Goal: Task Accomplishment & Management: Use online tool/utility

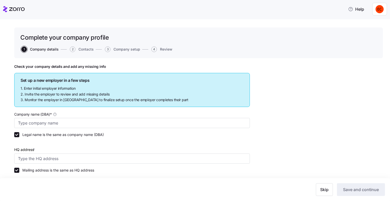
type input "Allegeant LLC"
type input "1954 Greenspring Dr suite 640, Timonium, MD 21093, USA"
type input "640955384"
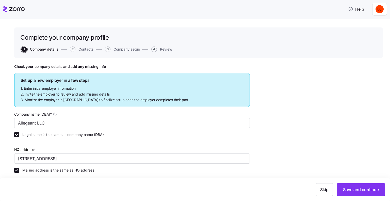
type input "Limited liability partnership"
type input "52512 - Health and Welfare Funds"
click at [6, 8] on icon at bounding box center [5, 9] width 4 height 6
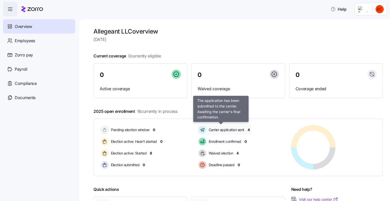
click at [231, 129] on span "Carrier application sent" at bounding box center [225, 129] width 37 height 5
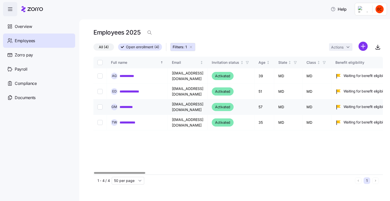
click at [126, 106] on link "**********" at bounding box center [130, 106] width 20 height 5
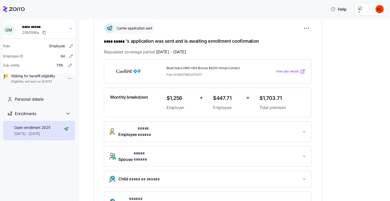
scroll to position [76, 0]
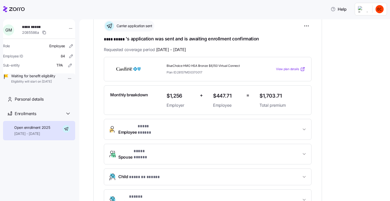
click at [288, 70] on span "View plan details" at bounding box center [287, 69] width 23 height 5
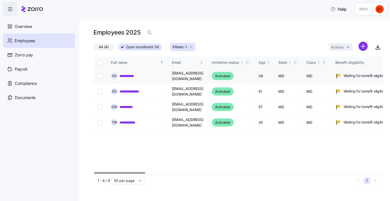
click at [133, 74] on link "**********" at bounding box center [129, 75] width 19 height 5
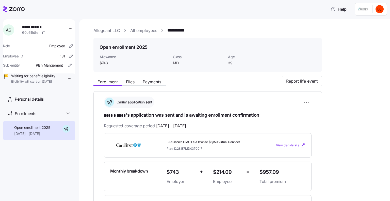
click at [5, 8] on icon at bounding box center [5, 9] width 4 height 6
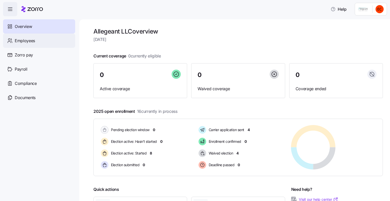
click at [23, 37] on div "Employees" at bounding box center [39, 41] width 72 height 14
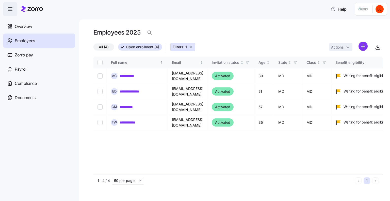
click at [365, 46] on html "**********" at bounding box center [195, 99] width 390 height 198
click at [361, 68] on span "Add a new employee" at bounding box center [347, 68] width 34 height 5
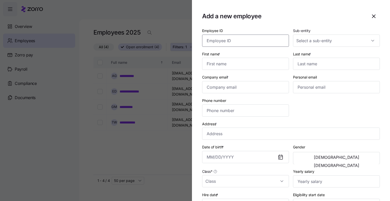
click at [251, 37] on input "Employee ID" at bounding box center [245, 41] width 87 height 12
type input "146"
click at [311, 53] on div "TPA" at bounding box center [333, 56] width 81 height 11
type input "TPA"
click at [214, 63] on input "First name *" at bounding box center [245, 64] width 87 height 12
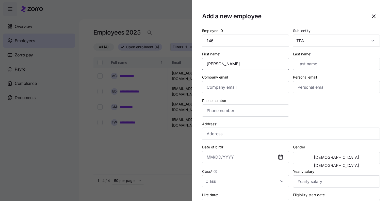
type input "Cindy"
type input "Sizemore"
type input "csizemore@allegeant.net"
type input "(706) 536-7379"
click at [249, 134] on input "Address *" at bounding box center [291, 133] width 178 height 12
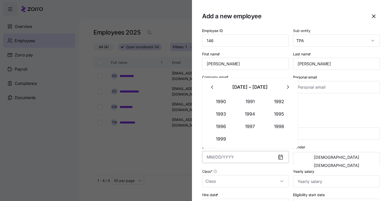
click at [236, 155] on input "Date of birth *" at bounding box center [245, 157] width 87 height 12
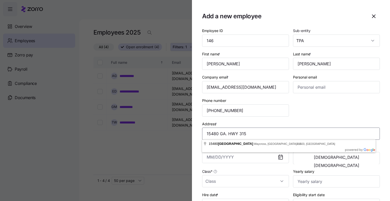
click at [320, 133] on input "15480 GA. HWY 315" at bounding box center [291, 133] width 178 height 12
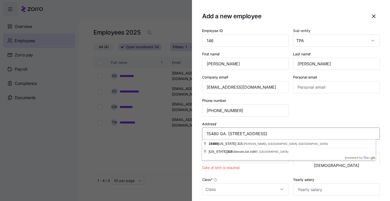
type input "15480 GA. HWY 315, Ellerslie, GA 31807"
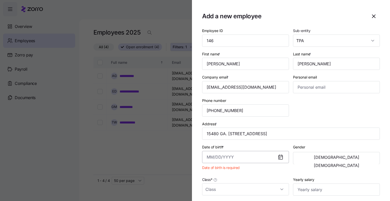
click at [242, 158] on input "Date of birth *" at bounding box center [245, 157] width 87 height 12
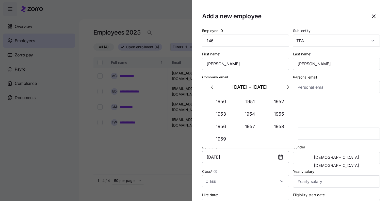
type input "August 6, 1957"
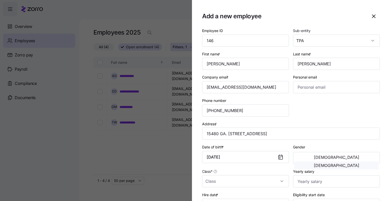
click at [367, 161] on button "Female" at bounding box center [336, 165] width 84 height 8
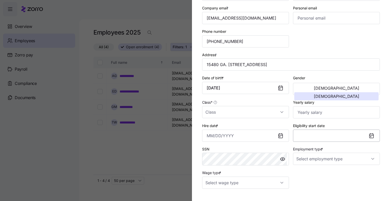
scroll to position [76, 0]
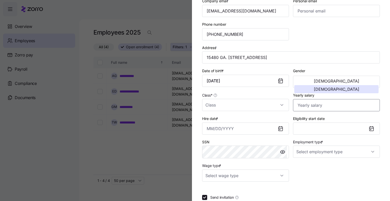
click at [307, 102] on input "Yearly salary" at bounding box center [336, 105] width 87 height 12
type input "$48,880"
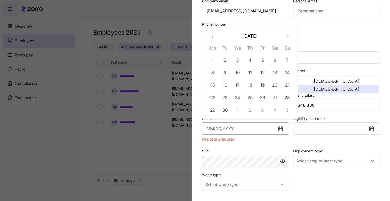
click at [228, 128] on input "Hire date *" at bounding box center [245, 128] width 87 height 12
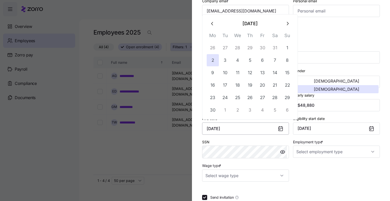
type input "June 2, 2025"
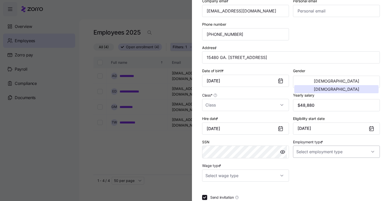
click at [349, 152] on input "Employment type *" at bounding box center [336, 151] width 87 height 12
click at [344, 175] on div "Part Time" at bounding box center [333, 176] width 81 height 11
type input "Part Time"
click at [247, 174] on input "Wage type *" at bounding box center [245, 175] width 87 height 12
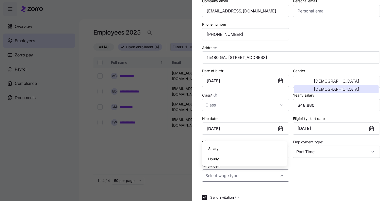
click at [233, 158] on div "Hourly" at bounding box center [244, 159] width 81 height 11
type input "Hourly"
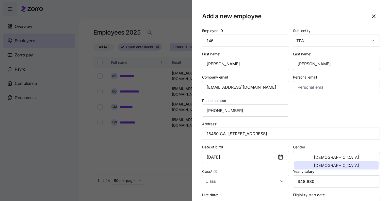
scroll to position [108, 0]
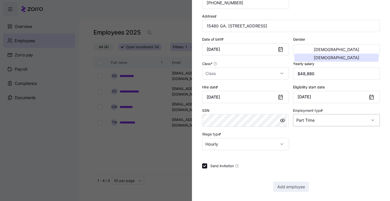
click at [321, 122] on input "Part Time" at bounding box center [336, 120] width 87 height 12
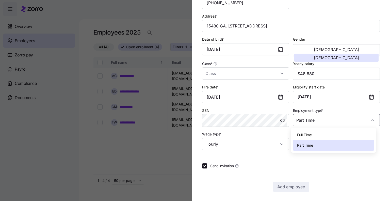
click at [322, 133] on div "Full Time" at bounding box center [333, 134] width 81 height 11
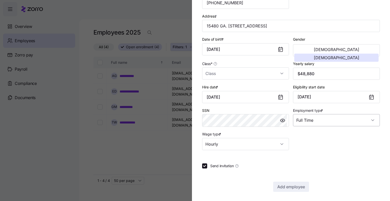
click at [314, 117] on input "Full Time" at bounding box center [336, 120] width 87 height 12
click at [315, 143] on div "Part Time" at bounding box center [333, 145] width 81 height 11
type input "Part Time"
click at [249, 72] on input "Class *" at bounding box center [245, 73] width 87 height 12
click at [231, 71] on input "Class *" at bounding box center [245, 73] width 87 height 12
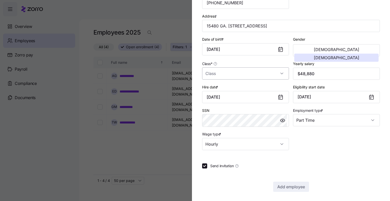
click at [231, 71] on input "Class *" at bounding box center [245, 73] width 87 height 12
click at [306, 147] on div "Employee ID 146 Sub-entity TPA First name * Cindy Last name * Sizemore Company …" at bounding box center [291, 35] width 182 height 234
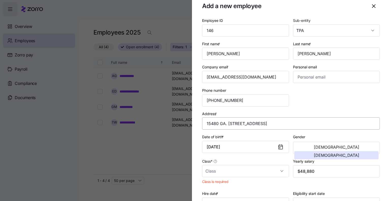
scroll to position [0, 0]
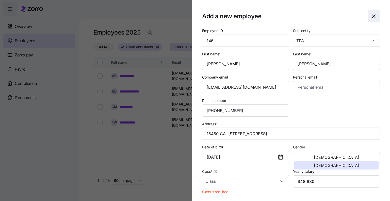
click at [371, 17] on icon "button" at bounding box center [374, 16] width 6 height 6
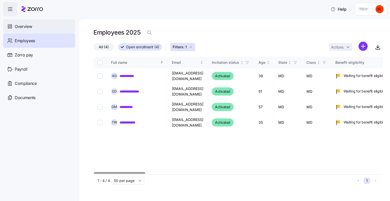
click at [28, 26] on span "Overview" at bounding box center [23, 26] width 17 height 6
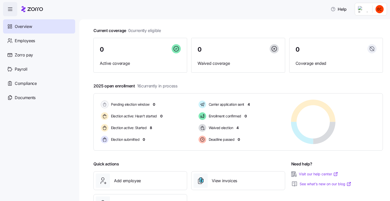
scroll to position [49, 0]
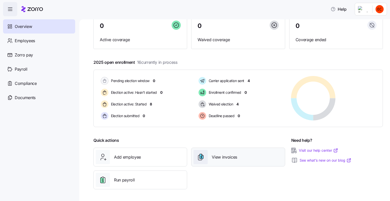
click at [229, 154] on span "View invoices" at bounding box center [224, 157] width 25 height 6
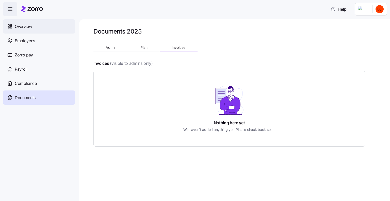
click at [30, 26] on span "Overview" at bounding box center [23, 26] width 17 height 6
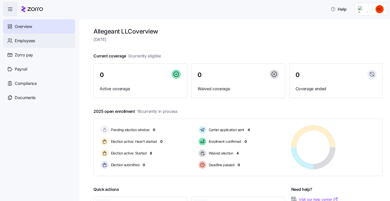
click at [23, 40] on span "Employees" at bounding box center [25, 41] width 20 height 6
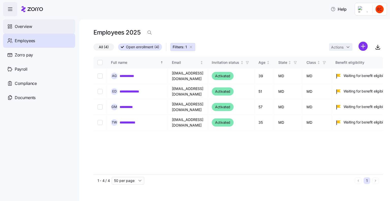
click at [11, 25] on icon at bounding box center [11, 25] width 2 height 1
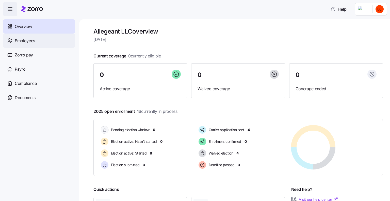
click at [17, 43] on span "Employees" at bounding box center [25, 41] width 20 height 6
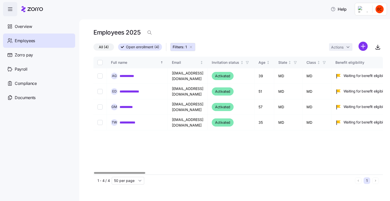
click at [98, 49] on label "All (4)" at bounding box center [103, 46] width 21 height 7
click at [93, 48] on input "All (4)" at bounding box center [93, 48] width 0 height 0
click at [104, 46] on span "All (4)" at bounding box center [106, 47] width 10 height 7
click at [93, 48] on input "All (4)" at bounding box center [93, 48] width 0 height 0
click at [97, 47] on icon at bounding box center [97, 46] width 3 height 3
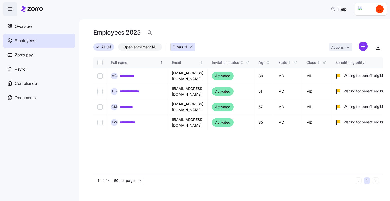
click at [93, 48] on input "All (4)" at bounding box center [93, 48] width 0 height 0
click at [190, 47] on icon "button" at bounding box center [191, 47] width 4 height 4
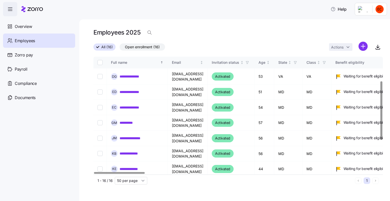
scroll to position [36, 0]
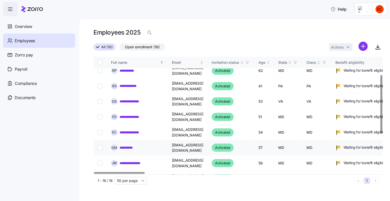
click at [128, 145] on link "**********" at bounding box center [130, 147] width 20 height 5
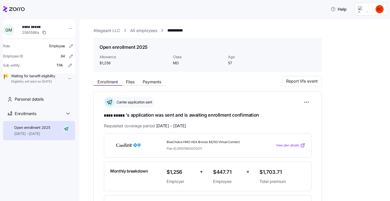
click at [235, 79] on div "Enrollment Files Payments Report life event" at bounding box center [207, 81] width 229 height 10
click at [237, 80] on div "Enrollment Files Payments Report life event" at bounding box center [207, 81] width 229 height 10
click at [104, 28] on link "Allegeant LLC" at bounding box center [106, 30] width 27 height 6
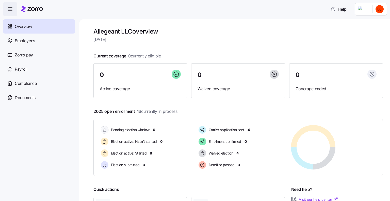
click at [377, 9] on html "Help Overview Employees Zorro pay Payroll Compliance Documents Allegeant LLC ov…" at bounding box center [195, 99] width 390 height 198
click at [361, 51] on div "Log out" at bounding box center [359, 52] width 20 height 6
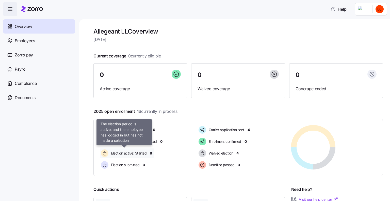
click at [137, 153] on span "Election active: Started" at bounding box center [127, 153] width 37 height 5
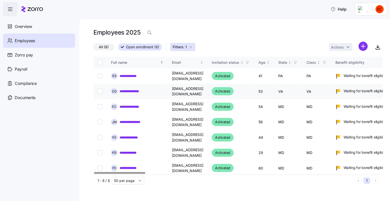
click at [126, 90] on link "**********" at bounding box center [132, 91] width 25 height 5
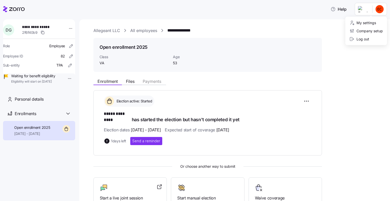
click at [363, 9] on html "**********" at bounding box center [195, 99] width 390 height 198
click at [366, 38] on div "Log out" at bounding box center [359, 39] width 20 height 6
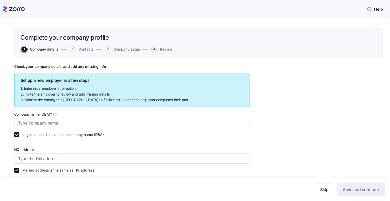
click at [6, 9] on icon at bounding box center [5, 9] width 4 height 6
type input "Allegeant LLC"
type input "1954 Greenspring Dr suite 640, Timonium, MD 21093, USA"
type input "640955384"
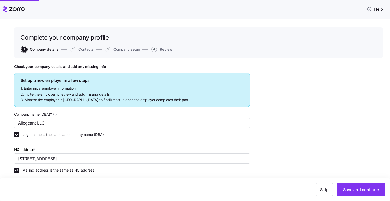
type input "Limited liability partnership"
type input "52512 - Health and Welfare Funds"
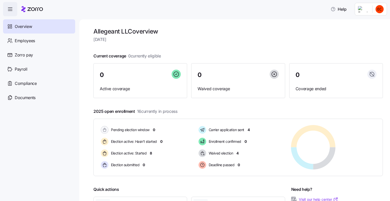
click at [364, 10] on html "Help Overview Employees Zorro pay Payroll Compliance Documents Allegeant LLC ov…" at bounding box center [195, 99] width 390 height 198
click at [362, 21] on div "Personal view" at bounding box center [364, 23] width 30 height 6
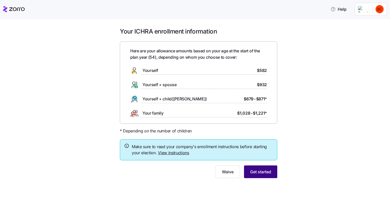
click at [262, 173] on span "Get started" at bounding box center [260, 172] width 21 height 6
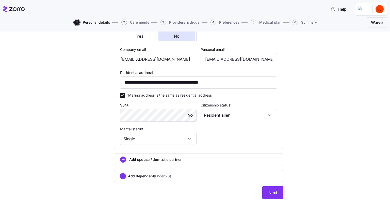
scroll to position [149, 0]
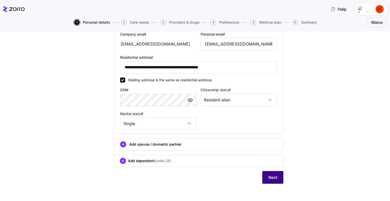
click at [271, 176] on span "Next" at bounding box center [272, 177] width 9 height 6
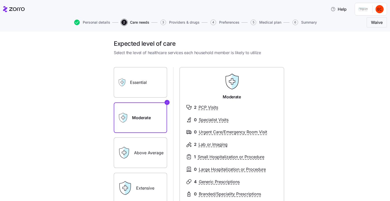
scroll to position [65, 0]
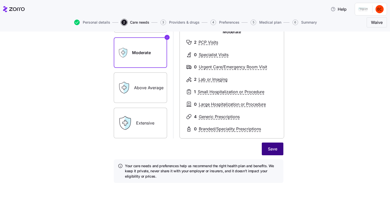
click at [273, 148] on span "Save" at bounding box center [272, 149] width 9 height 6
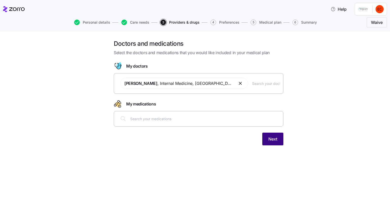
click at [272, 139] on span "Next" at bounding box center [272, 139] width 9 height 6
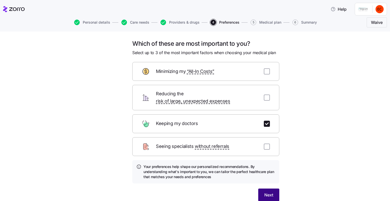
click at [267, 192] on span "Next" at bounding box center [268, 195] width 9 height 6
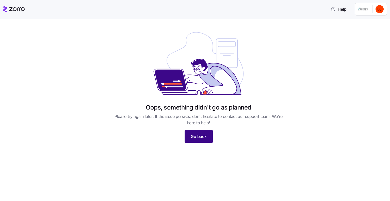
click at [196, 136] on span "Go back" at bounding box center [199, 136] width 16 height 6
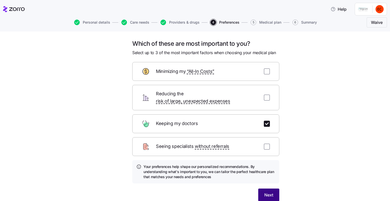
click at [268, 191] on button "Next" at bounding box center [268, 194] width 21 height 13
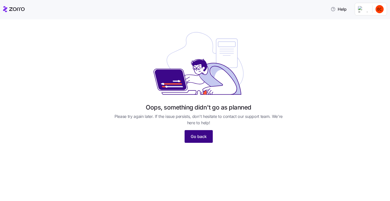
click at [199, 138] on span "Go back" at bounding box center [199, 136] width 16 height 6
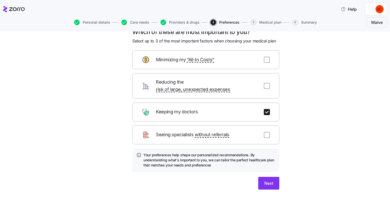
scroll to position [18, 0]
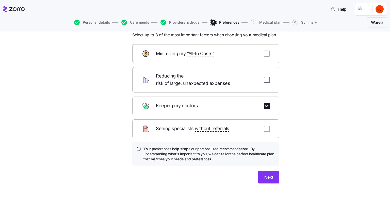
click at [264, 77] on input "checkbox" at bounding box center [267, 80] width 6 height 6
checkbox input "true"
click at [264, 103] on input "checkbox" at bounding box center [267, 106] width 6 height 6
checkbox input "false"
click at [267, 174] on span "Next" at bounding box center [268, 177] width 9 height 6
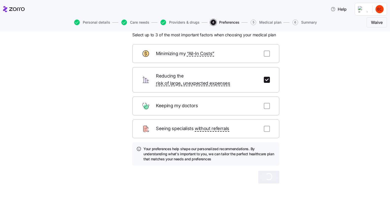
click at [254, 22] on span "5" at bounding box center [254, 23] width 6 height 6
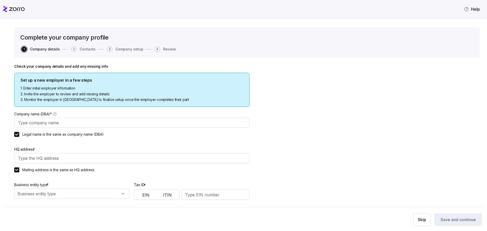
type input "Allegeant LLC"
type input "[STREET_ADDRESS]"
type input "640955384"
type input "Limited liability partnership"
type input "52512 - Health and Welfare Funds"
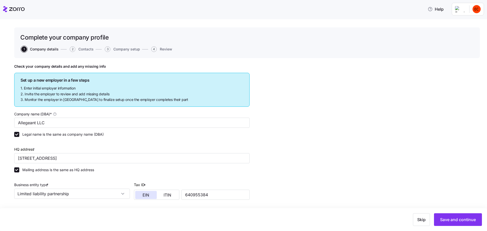
click at [466, 10] on html "Help Complete your company profile 1 Company details 2 Contacts 3 Company setup…" at bounding box center [243, 114] width 487 height 228
click at [6, 8] on html "Help Complete your company profile 1 Company details 2 Contacts 3 Company setup…" at bounding box center [243, 114] width 487 height 228
drag, startPoint x: 5, startPoint y: 9, endPoint x: 196, endPoint y: 6, distance: 190.2
click at [5, 9] on icon at bounding box center [5, 9] width 4 height 6
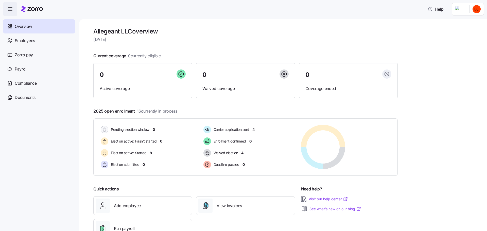
click at [462, 9] on html "Help Overview Employees Zorro pay Payroll Compliance Documents Allegeant LLC ov…" at bounding box center [243, 114] width 487 height 228
click at [462, 23] on div "Personal view" at bounding box center [462, 23] width 30 height 6
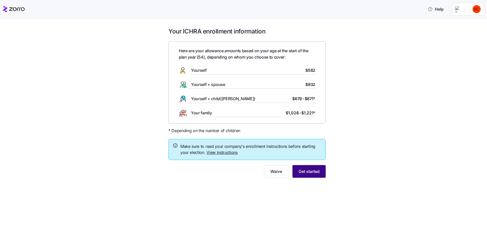
click at [307, 174] on span "Get started" at bounding box center [309, 172] width 21 height 6
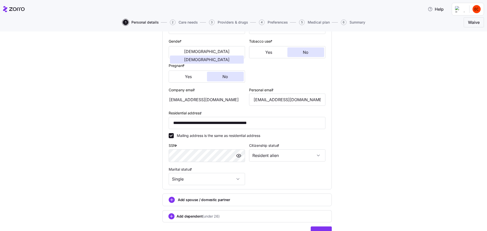
scroll to position [120, 0]
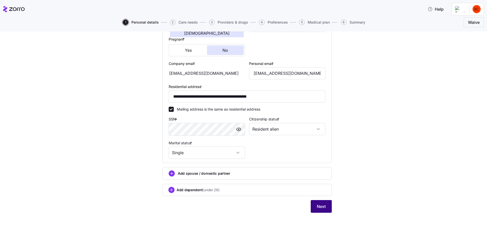
click at [318, 208] on span "Next" at bounding box center [321, 207] width 9 height 6
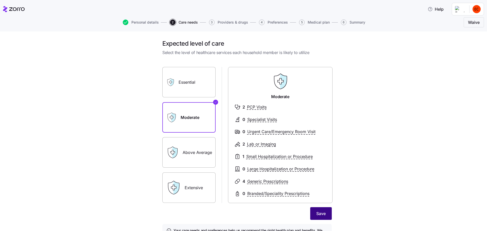
click at [317, 216] on span "Save" at bounding box center [321, 214] width 9 height 6
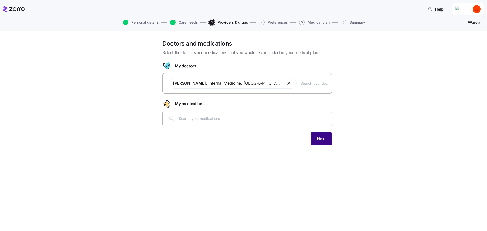
click at [322, 140] on span "Next" at bounding box center [321, 139] width 9 height 6
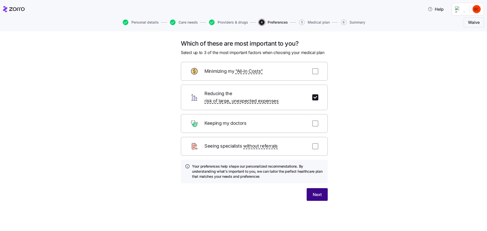
click at [317, 192] on span "Next" at bounding box center [317, 195] width 9 height 6
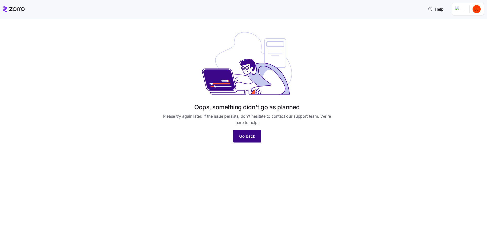
click at [250, 137] on span "Go back" at bounding box center [247, 136] width 16 height 6
